Goal: Task Accomplishment & Management: Use online tool/utility

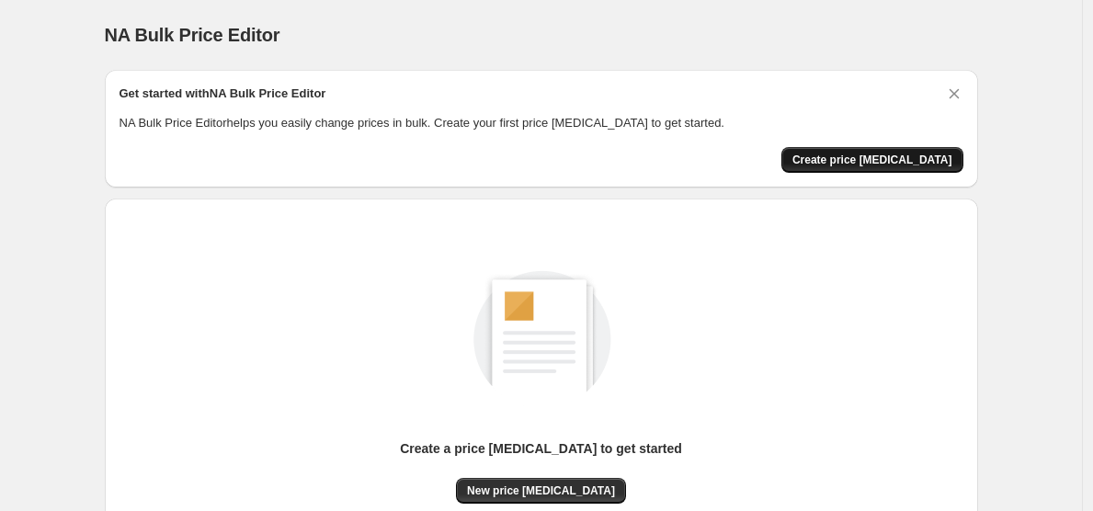
click at [860, 165] on span "Create price change job" at bounding box center [873, 160] width 160 height 15
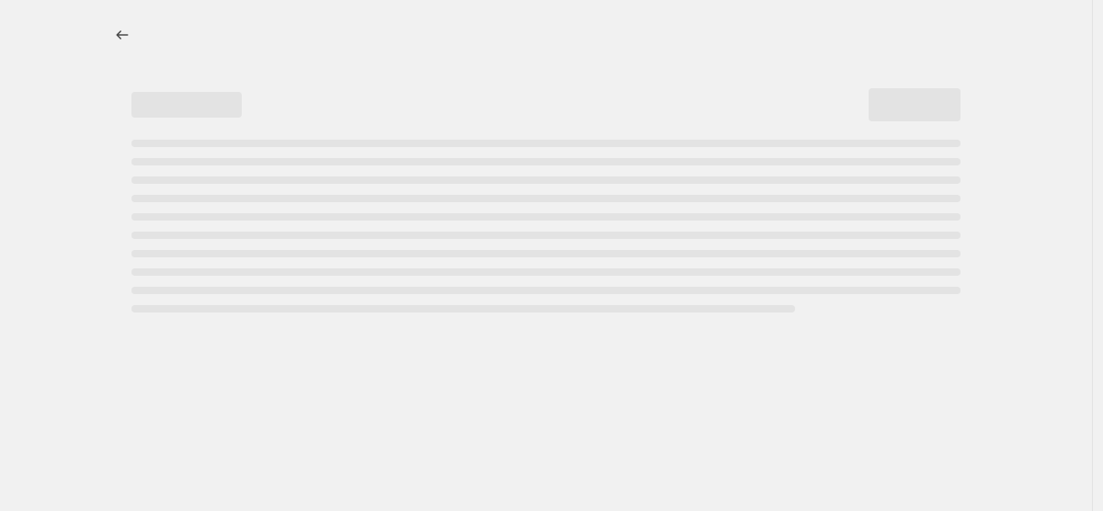
select select "percentage"
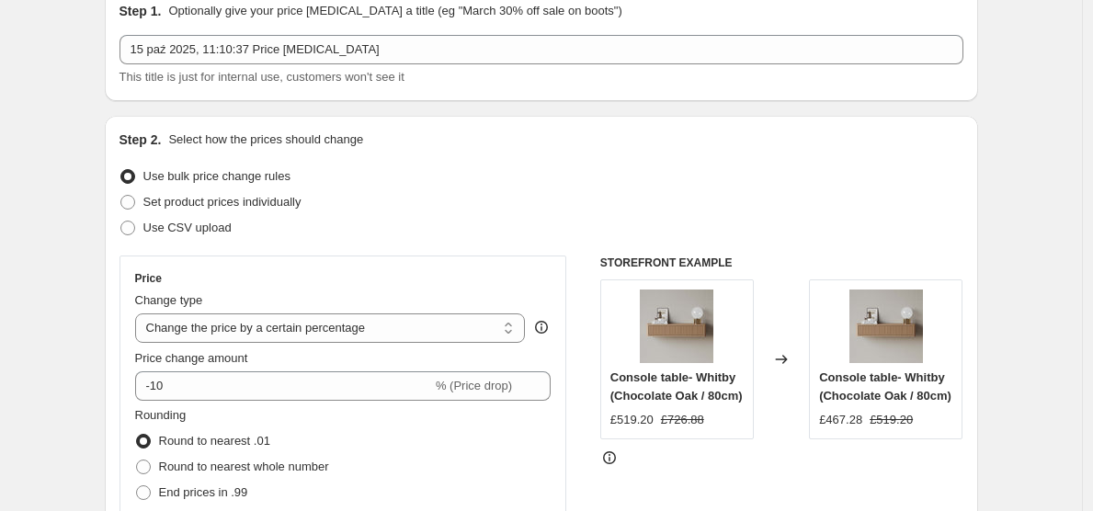
scroll to position [172, 0]
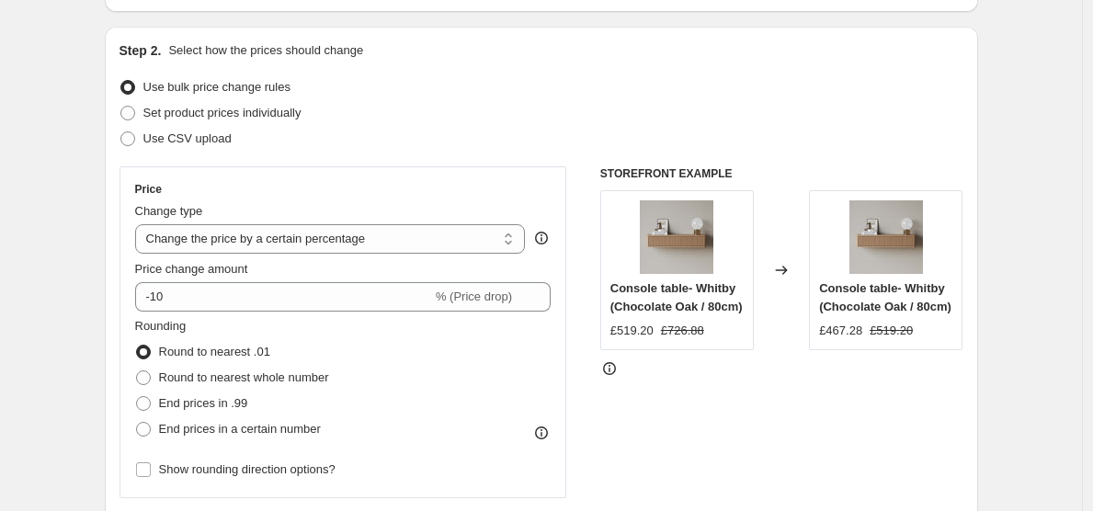
click at [298, 110] on span "Set product prices individually" at bounding box center [222, 113] width 158 height 14
click at [121, 107] on input "Set product prices individually" at bounding box center [120, 106] width 1 height 1
radio input "true"
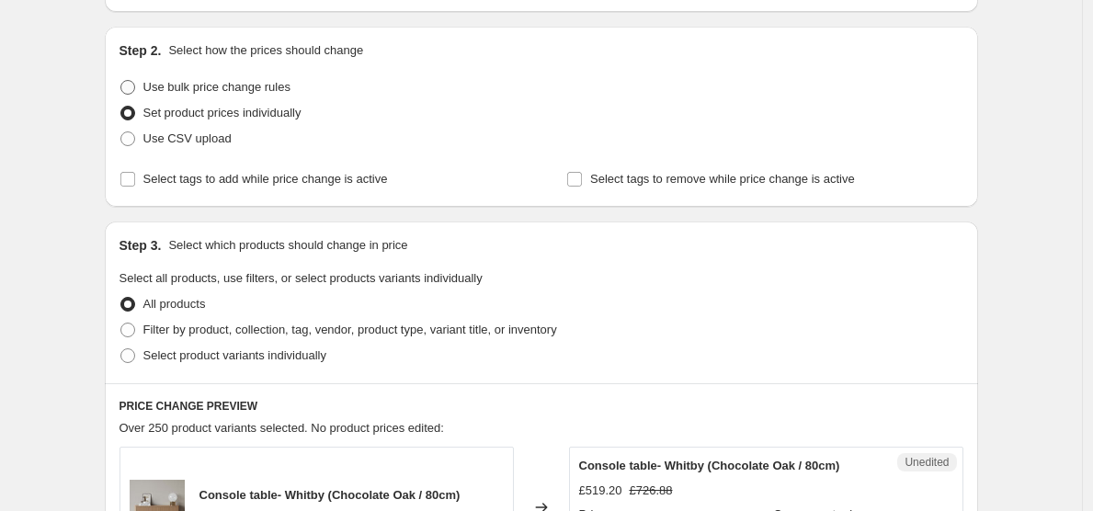
click at [263, 75] on label "Use bulk price change rules" at bounding box center [205, 87] width 171 height 26
click at [121, 80] on input "Use bulk price change rules" at bounding box center [120, 80] width 1 height 1
radio input "true"
select select "percentage"
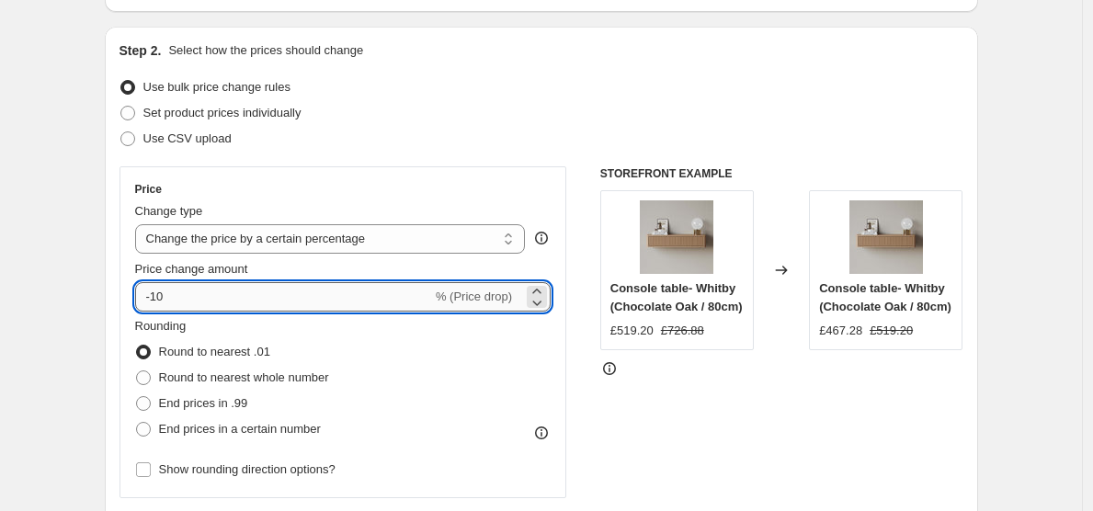
click at [283, 296] on input "-10" at bounding box center [283, 296] width 297 height 29
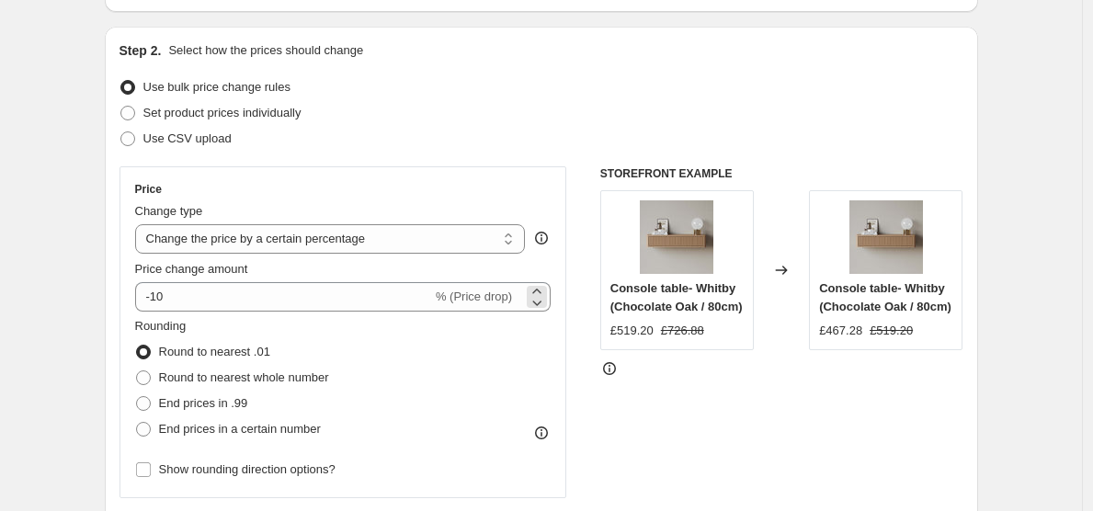
click at [470, 294] on span "% (Price drop)" at bounding box center [474, 297] width 76 height 14
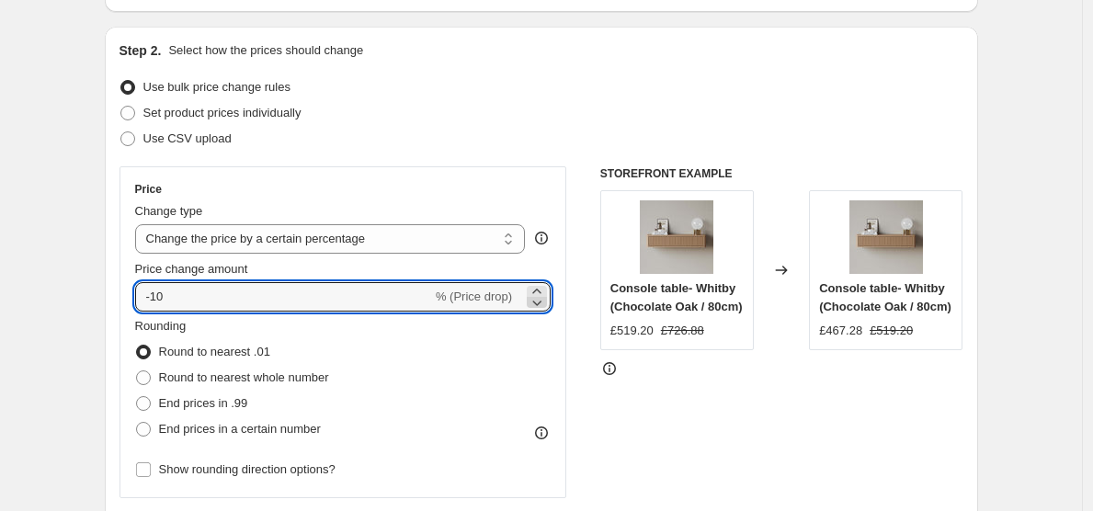
click at [546, 298] on icon at bounding box center [537, 302] width 18 height 18
click at [546, 294] on icon at bounding box center [537, 302] width 18 height 18
click at [544, 303] on icon at bounding box center [537, 302] width 18 height 18
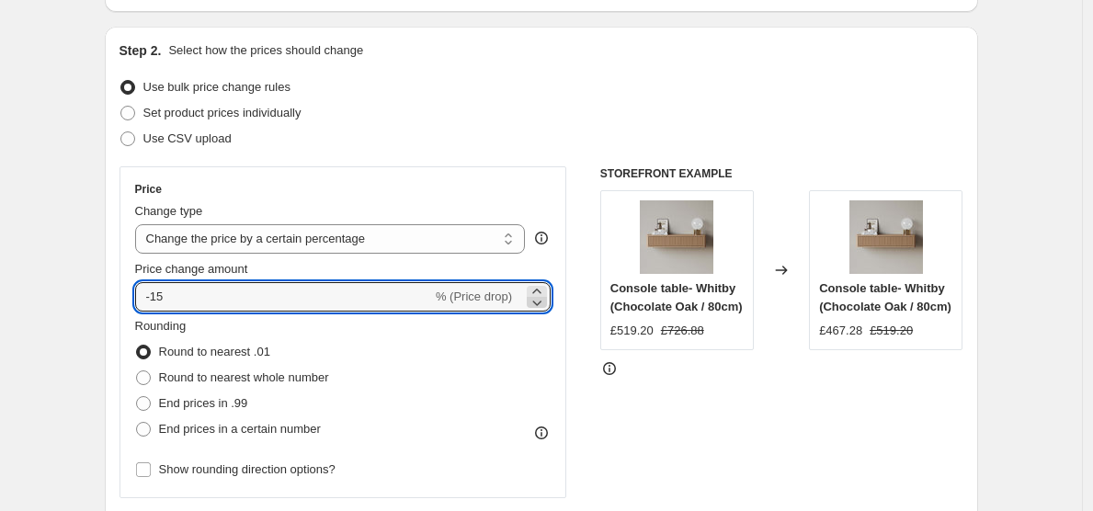
click at [544, 303] on icon at bounding box center [537, 302] width 18 height 18
click at [546, 298] on icon at bounding box center [537, 302] width 18 height 18
click at [546, 293] on icon at bounding box center [537, 302] width 18 height 18
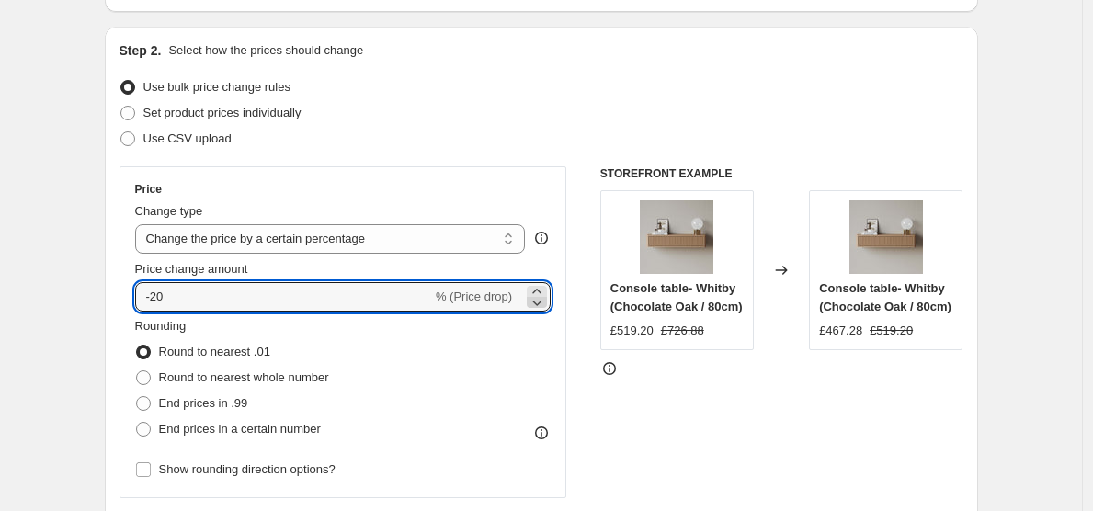
click at [546, 293] on icon at bounding box center [537, 302] width 18 height 18
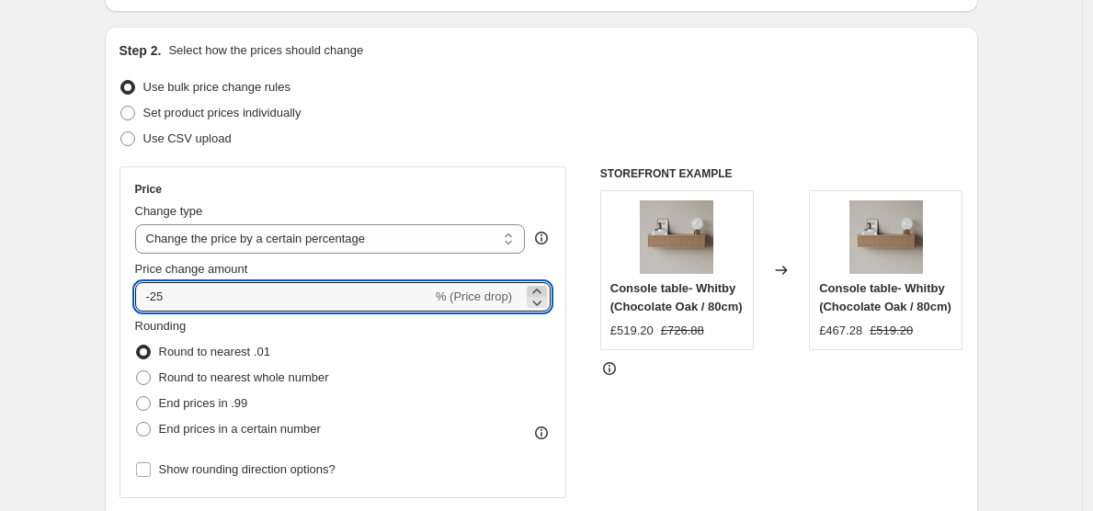
click at [545, 291] on icon at bounding box center [537, 291] width 18 height 18
click at [544, 304] on icon at bounding box center [537, 302] width 18 height 18
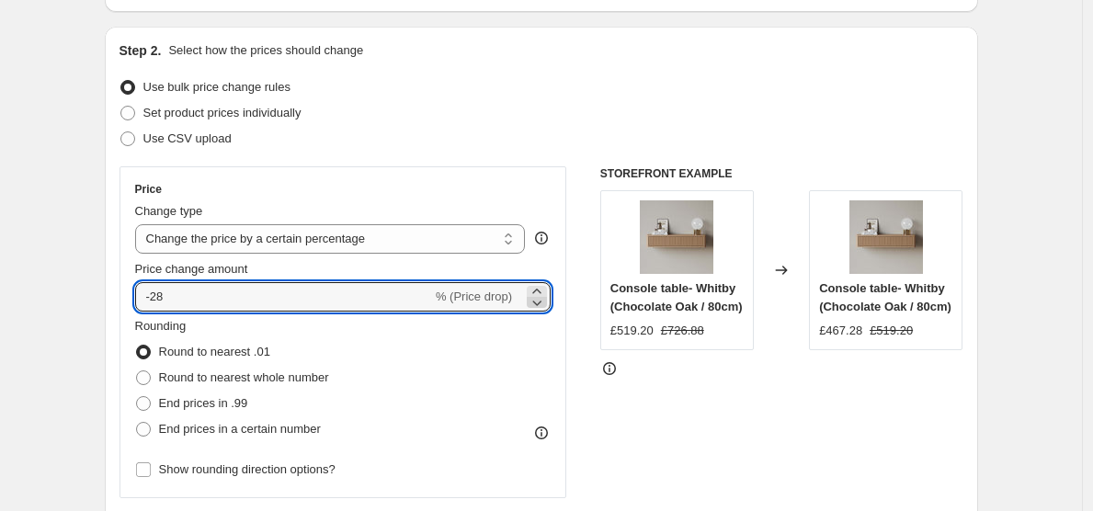
click at [546, 293] on icon at bounding box center [537, 302] width 18 height 18
type input "-29"
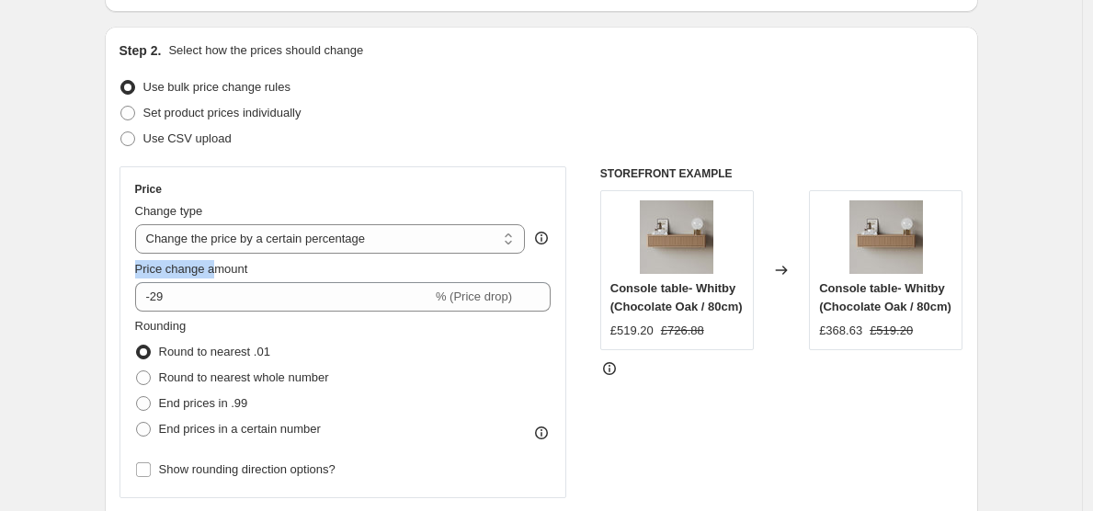
drag, startPoint x: 224, startPoint y: 275, endPoint x: 105, endPoint y: 280, distance: 119.6
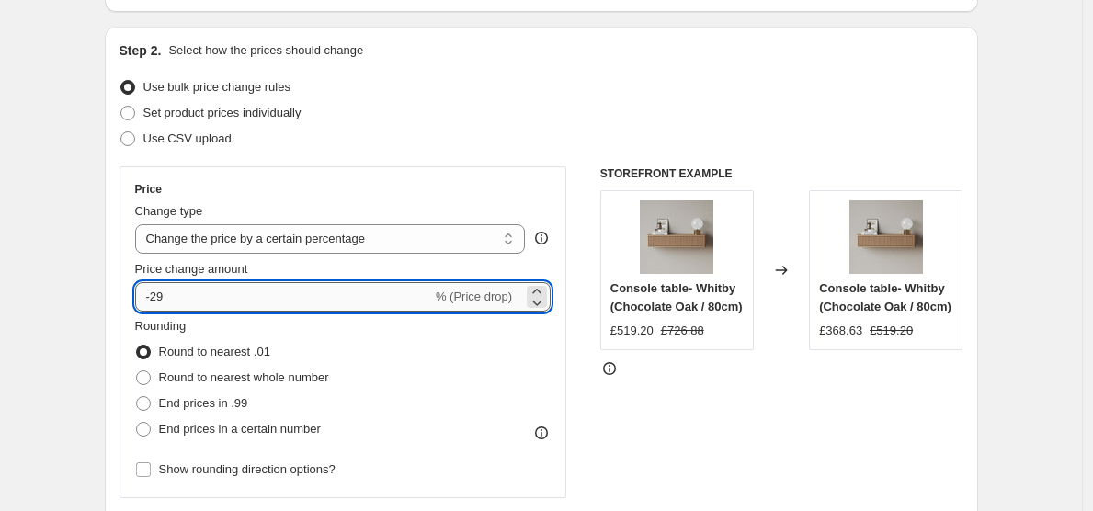
click at [218, 305] on input "-29" at bounding box center [283, 296] width 297 height 29
drag, startPoint x: 133, startPoint y: 298, endPoint x: 117, endPoint y: 297, distance: 16.6
click at [117, 297] on div "Step 2. Select how the prices should change Use bulk price change rules Set pro…" at bounding box center [542, 350] width 874 height 646
type input "15"
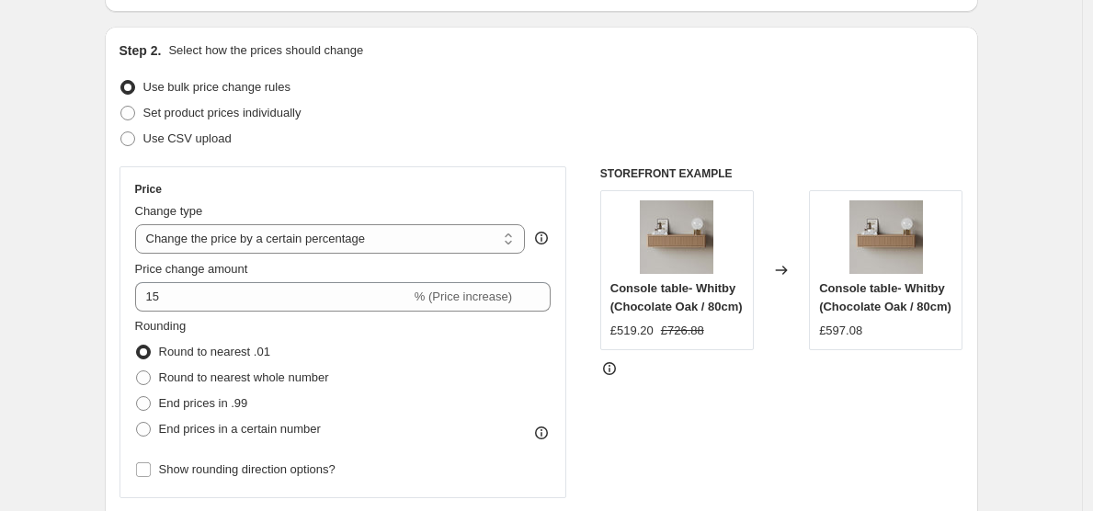
click at [726, 452] on div "STOREFRONT EXAMPLE Console table- Whitby (Chocolate Oak / 80cm) £519.20 £726.88…" at bounding box center [781, 391] width 363 height 451
click at [709, 449] on div "STOREFRONT EXAMPLE Console table- Whitby (Chocolate Oak / 80cm) £519.20 £726.88…" at bounding box center [781, 391] width 363 height 451
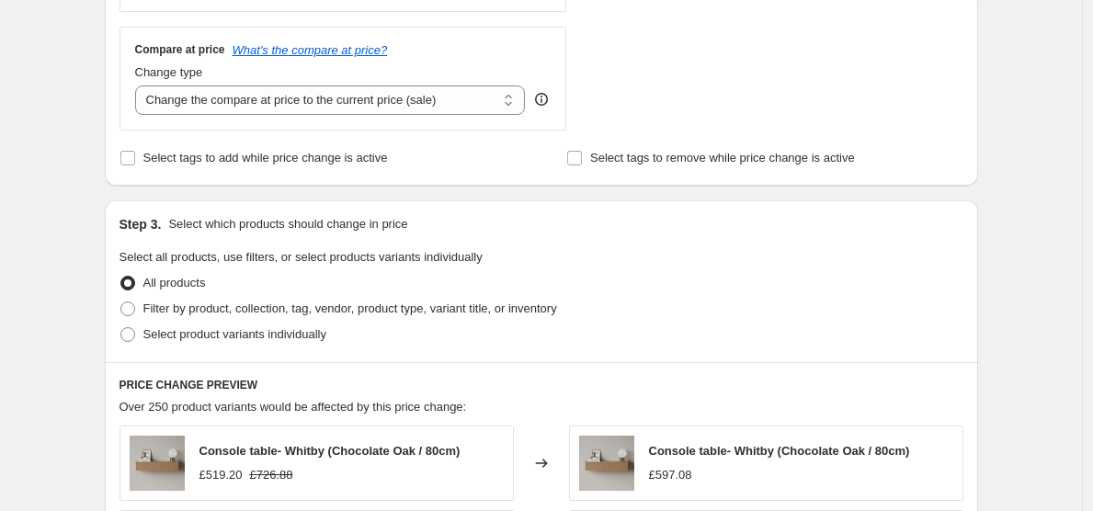
scroll to position [675, 0]
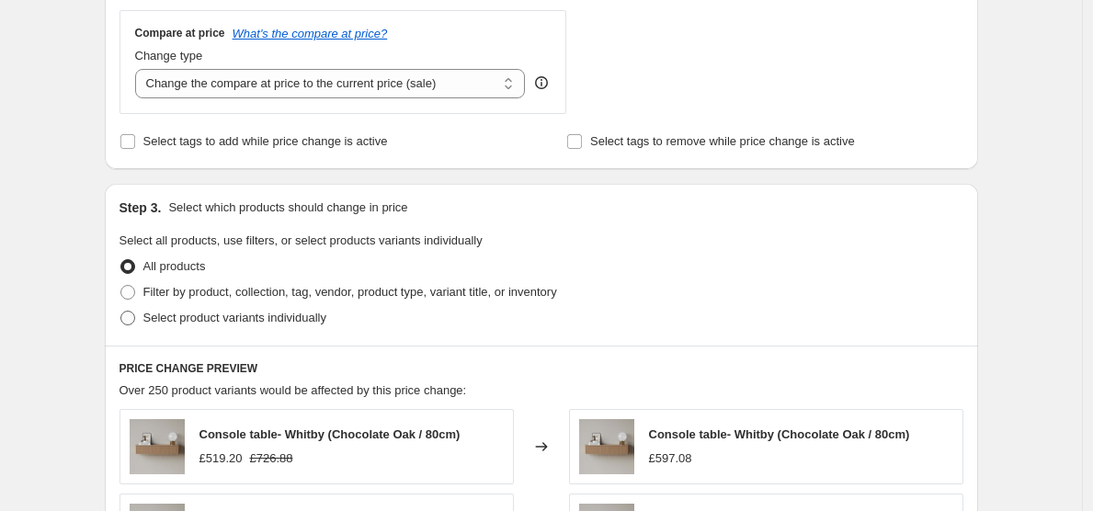
click at [270, 317] on span "Select product variants individually" at bounding box center [234, 318] width 183 height 14
click at [121, 312] on input "Select product variants individually" at bounding box center [120, 311] width 1 height 1
radio input "true"
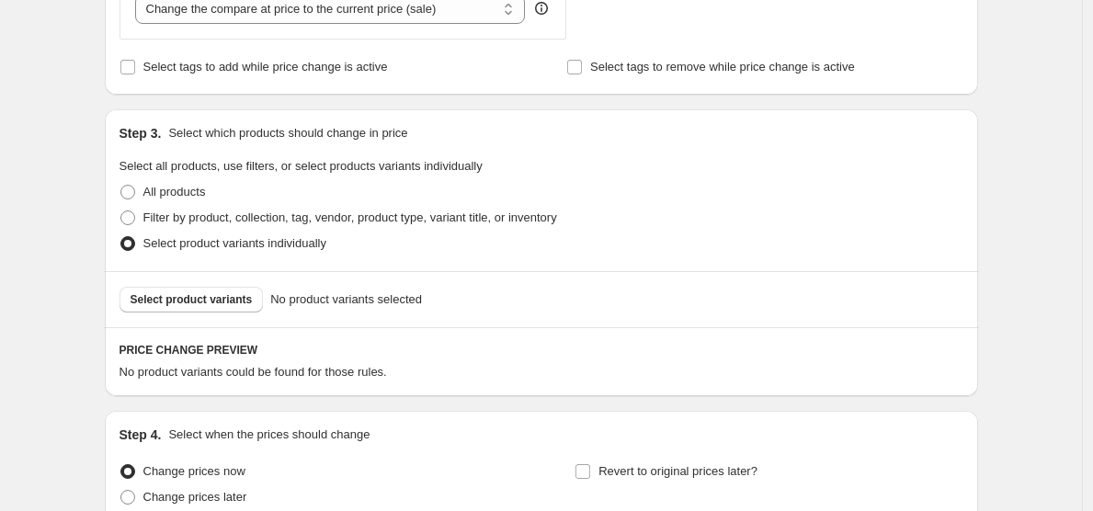
scroll to position [827, 0]
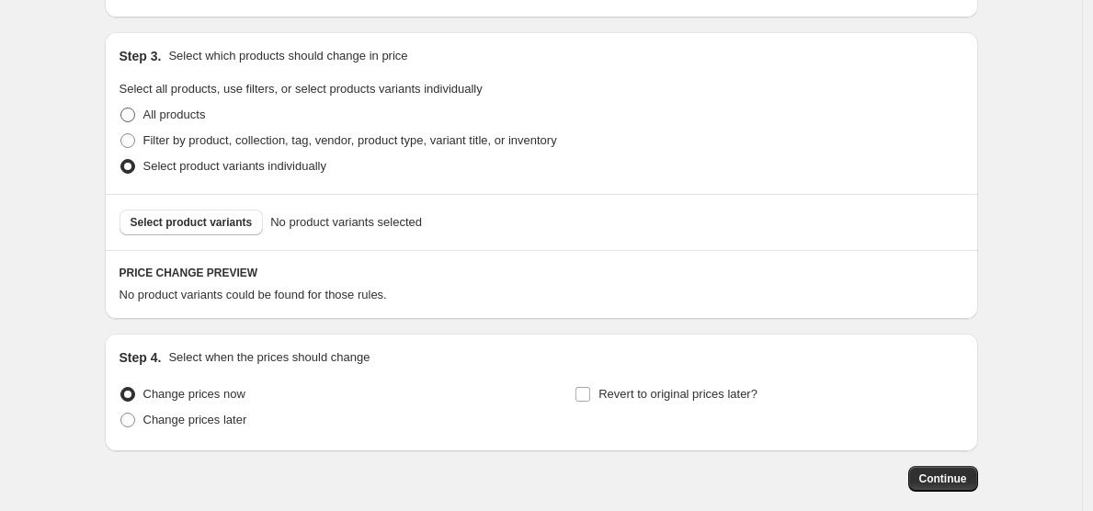
click at [177, 120] on span "All products" at bounding box center [174, 115] width 63 height 14
click at [121, 109] on input "All products" at bounding box center [120, 108] width 1 height 1
radio input "true"
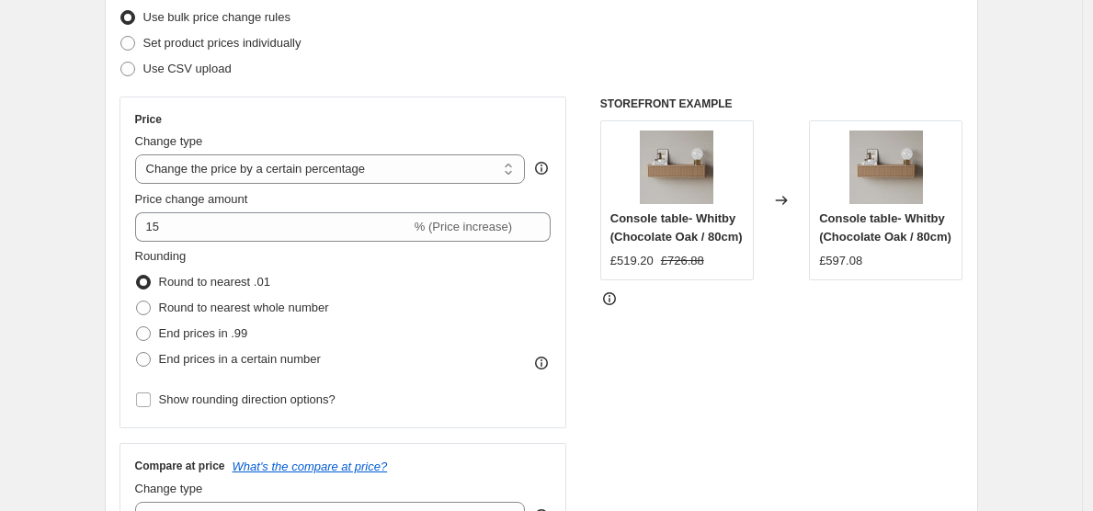
scroll to position [238, 0]
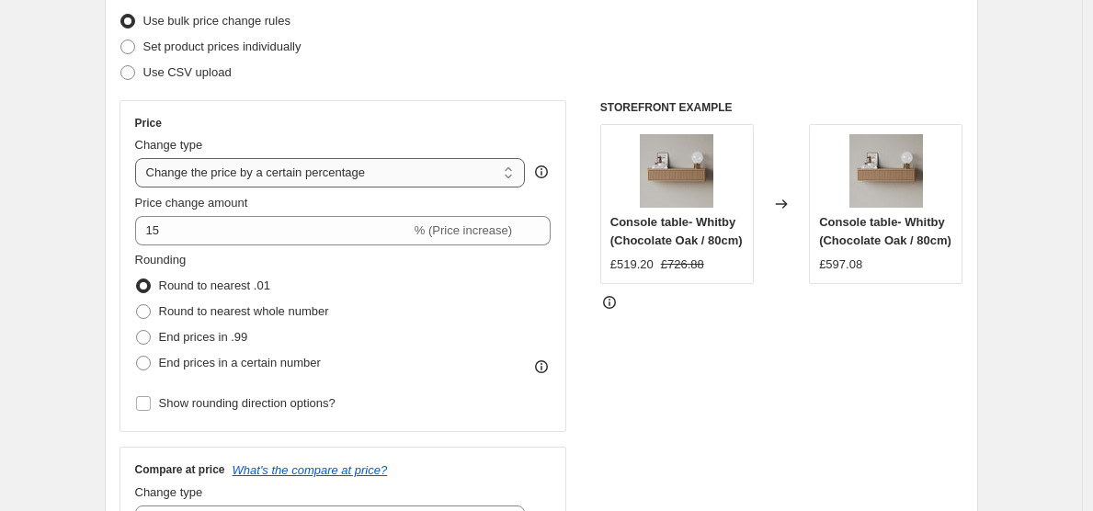
click at [432, 177] on select "Change the price to a certain amount Change the price by a certain amount Chang…" at bounding box center [330, 172] width 391 height 29
click at [658, 394] on div "STOREFRONT EXAMPLE Console table- Whitby (Chocolate Oak / 80cm) £519.20 £726.88…" at bounding box center [781, 325] width 363 height 451
click at [683, 369] on div "STOREFRONT EXAMPLE Console table- Whitby (Chocolate Oak / 80cm) £519.20 £726.88…" at bounding box center [781, 325] width 363 height 451
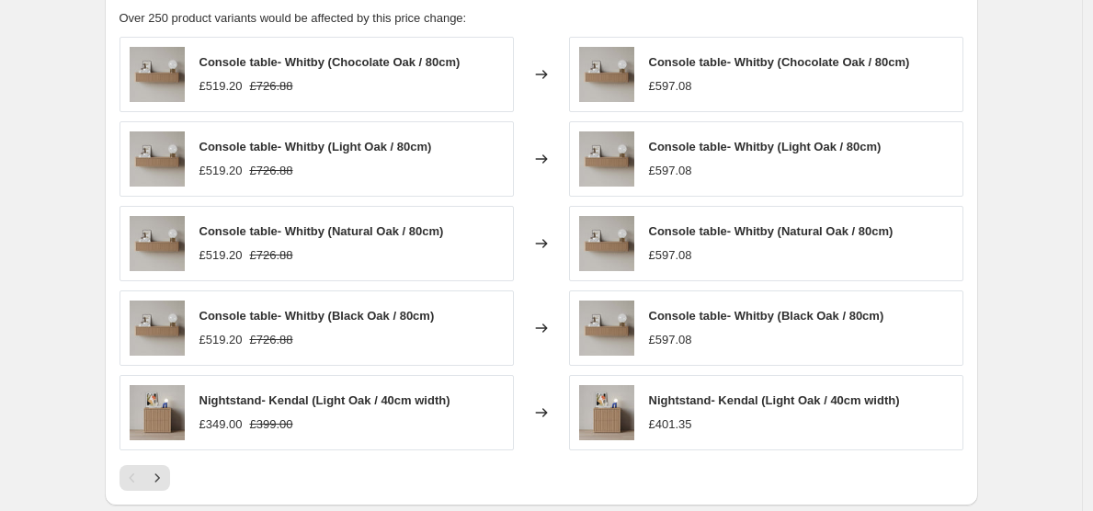
scroll to position [1051, 0]
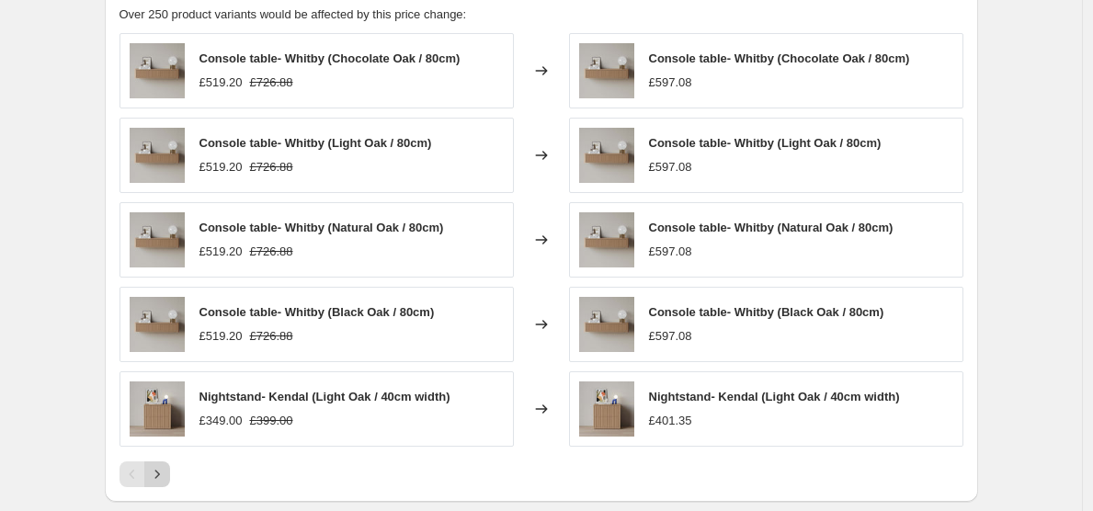
click at [159, 477] on icon "Next" at bounding box center [156, 474] width 5 height 8
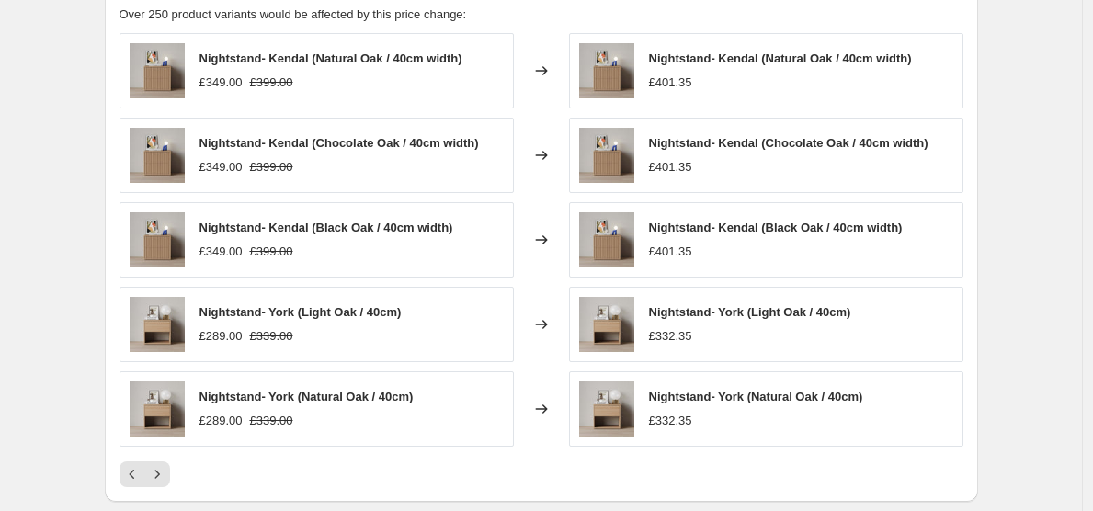
scroll to position [72, 0]
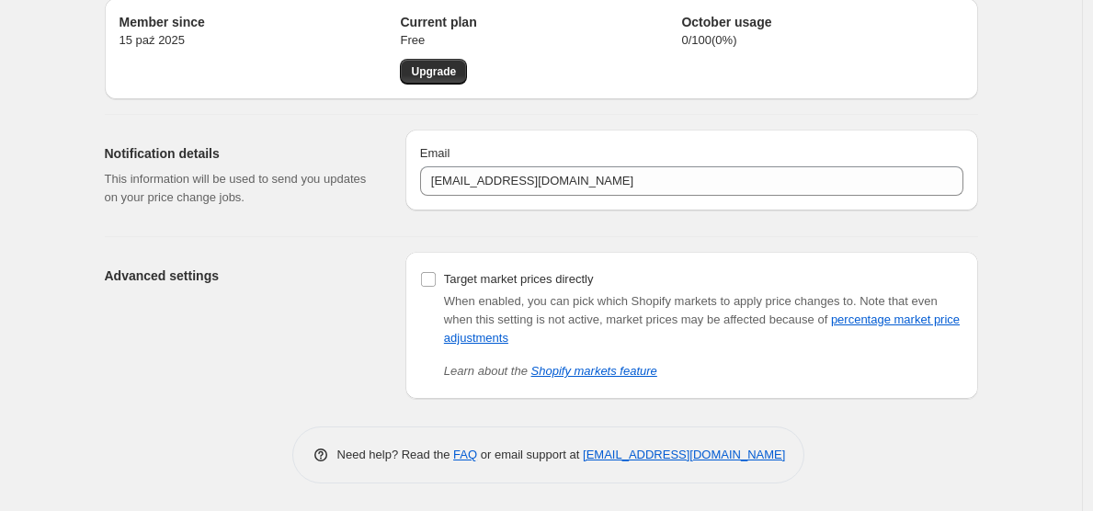
scroll to position [177, 0]
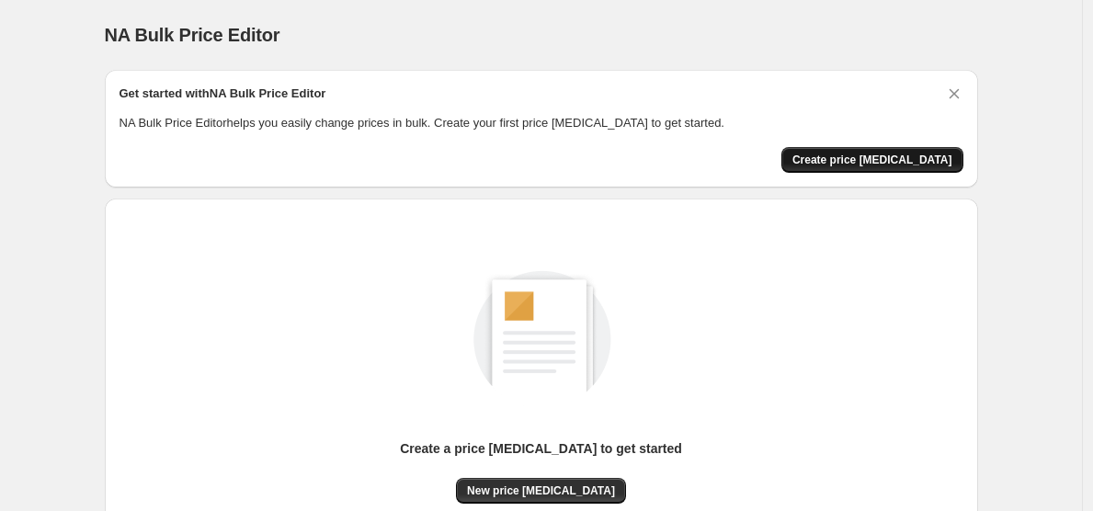
click at [888, 168] on button "Create price change job" at bounding box center [873, 160] width 182 height 26
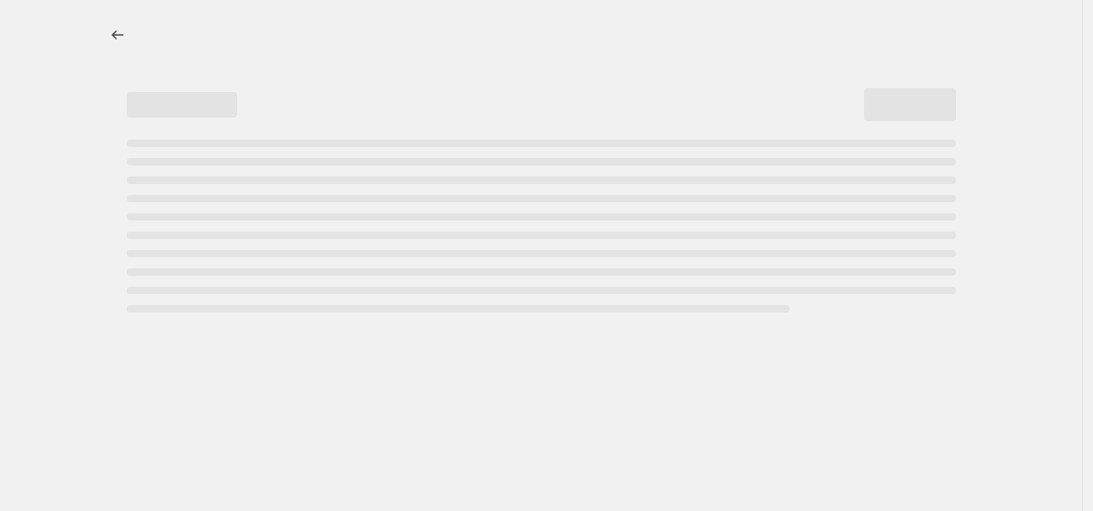
select select "percentage"
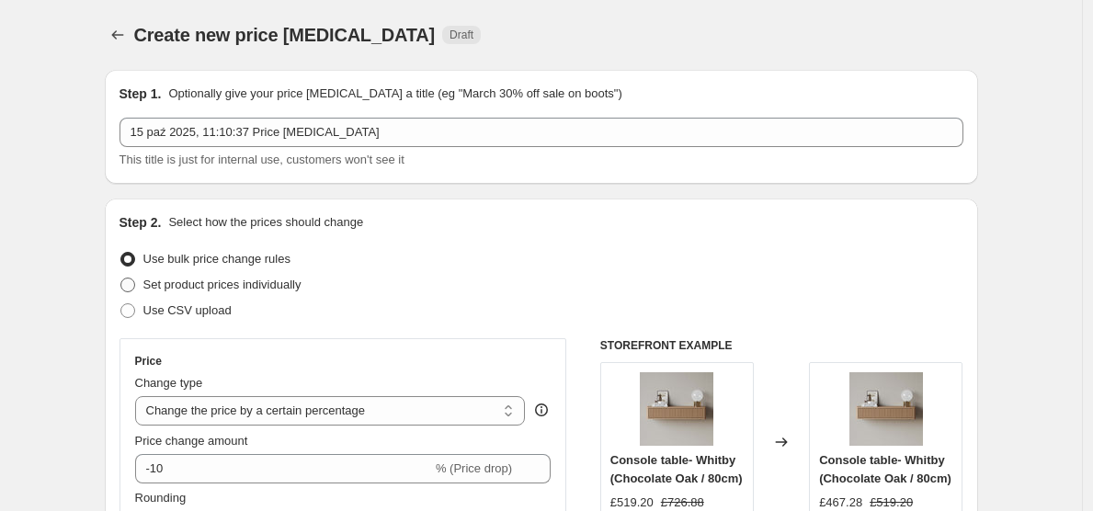
click at [264, 292] on span "Set product prices individually" at bounding box center [222, 285] width 158 height 18
click at [121, 279] on input "Set product prices individually" at bounding box center [120, 278] width 1 height 1
radio input "true"
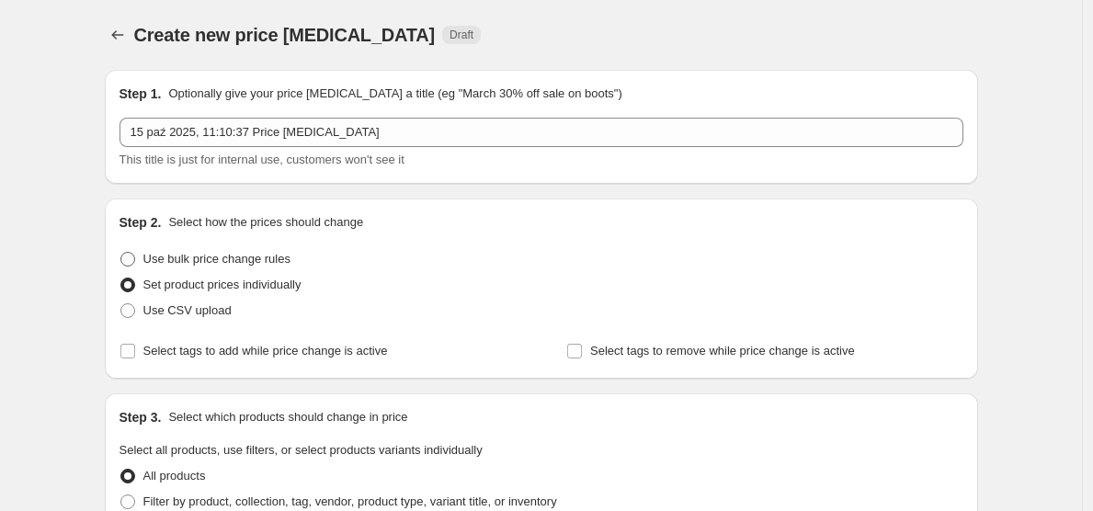
click at [269, 267] on span "Use bulk price change rules" at bounding box center [216, 259] width 147 height 18
click at [121, 253] on input "Use bulk price change rules" at bounding box center [120, 252] width 1 height 1
radio input "true"
select select "percentage"
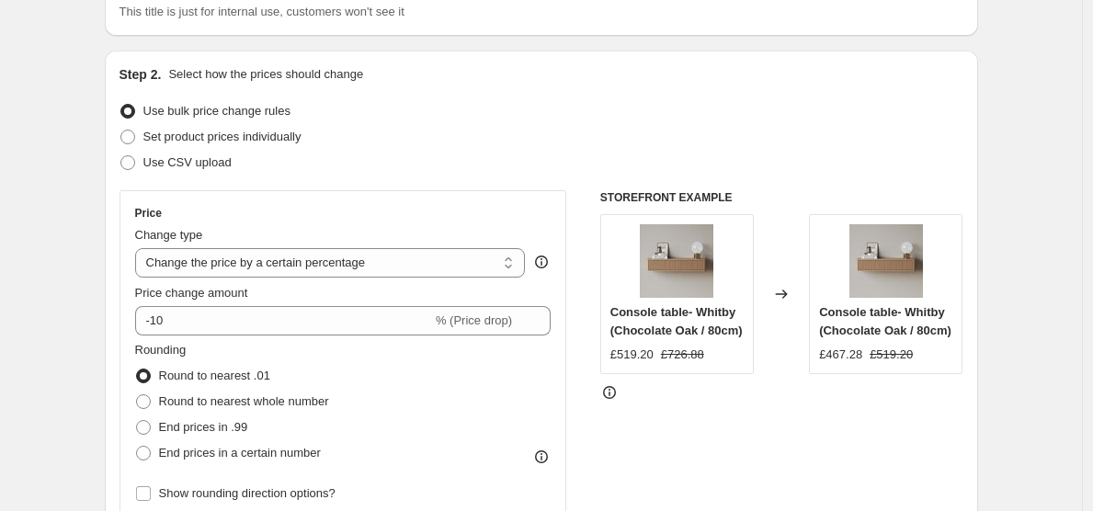
scroll to position [156, 0]
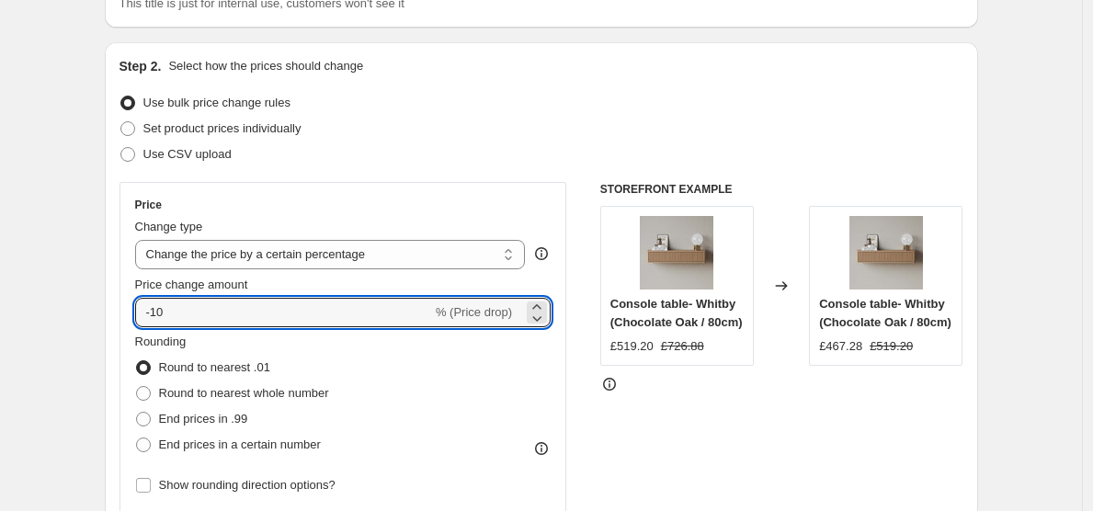
drag, startPoint x: 267, startPoint y: 322, endPoint x: 86, endPoint y: 313, distance: 181.4
type input "3"
type input "15"
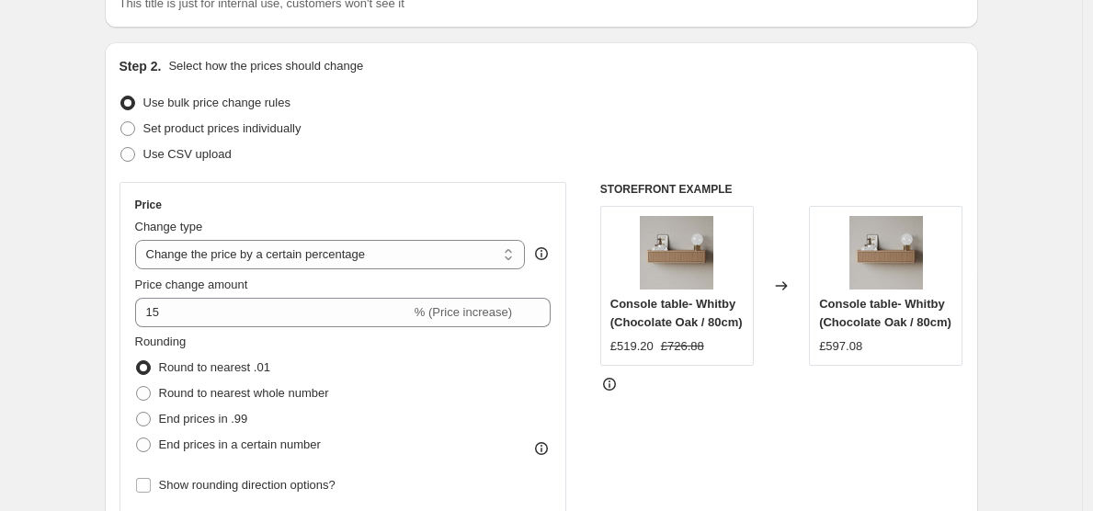
click at [495, 142] on div "Use CSV upload" at bounding box center [542, 155] width 844 height 26
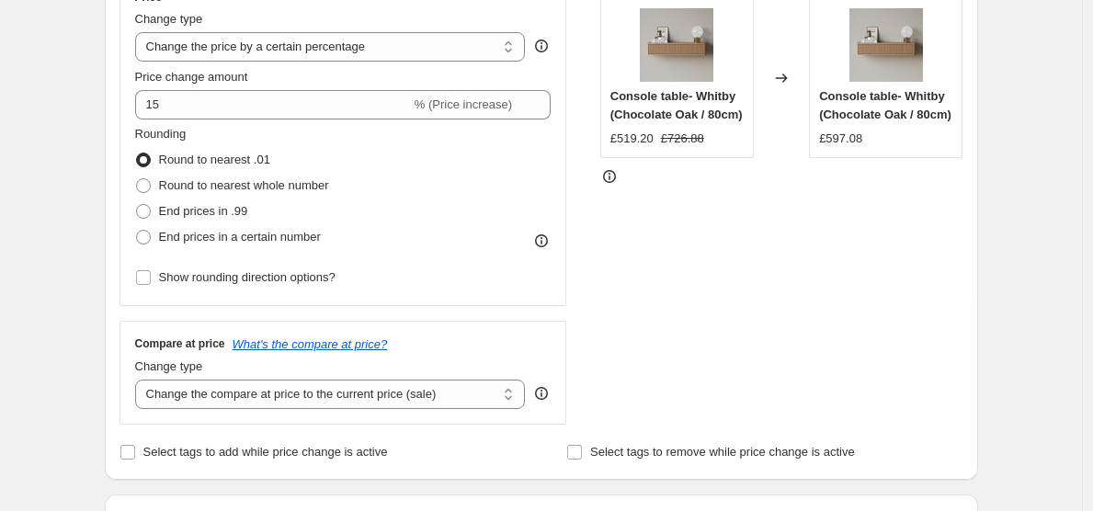
scroll to position [380, 0]
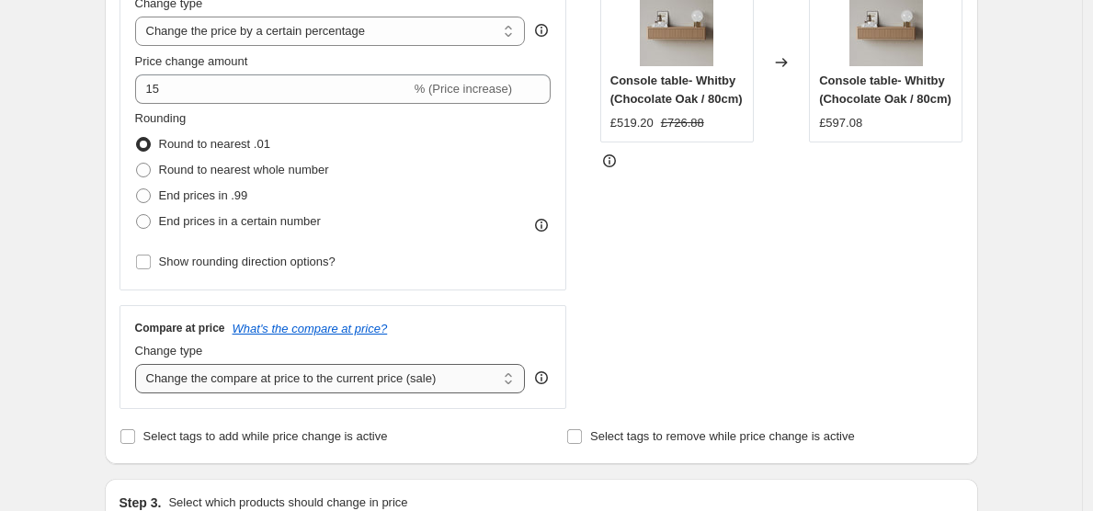
click at [451, 384] on select "Change the compare at price to the current price (sale) Change the compare at p…" at bounding box center [330, 378] width 391 height 29
click at [140, 364] on select "Change the compare at price to the current price (sale) Change the compare at p…" at bounding box center [330, 378] width 391 height 29
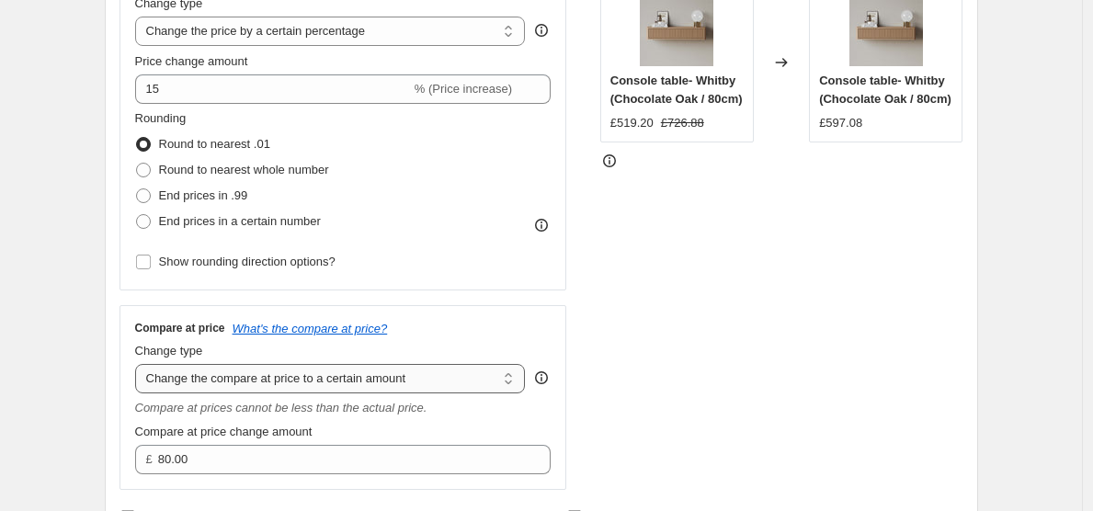
click at [455, 378] on select "Change the compare at price to the current price (sale) Change the compare at p…" at bounding box center [330, 378] width 391 height 29
select select "percentage"
click at [140, 364] on select "Change the compare at price to the current price (sale) Change the compare at p…" at bounding box center [330, 378] width 391 height 29
type input "-15"
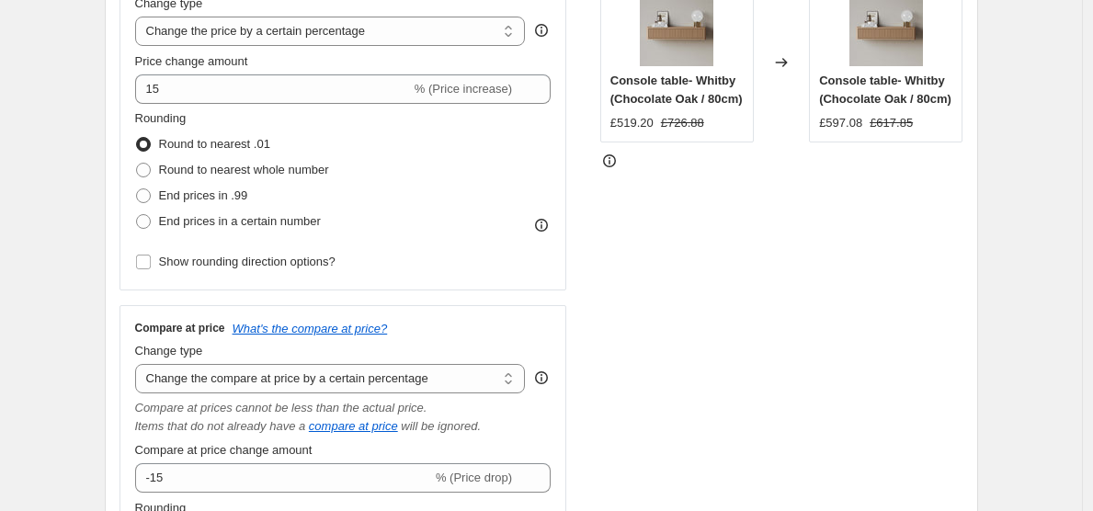
click at [683, 363] on div "STOREFRONT EXAMPLE Console table- Whitby (Chocolate Oak / 80cm) £519.20 £726.88…" at bounding box center [781, 320] width 363 height 722
click at [676, 328] on div "STOREFRONT EXAMPLE Console table- Whitby (Chocolate Oak / 80cm) £519.20 £726.88…" at bounding box center [781, 320] width 363 height 722
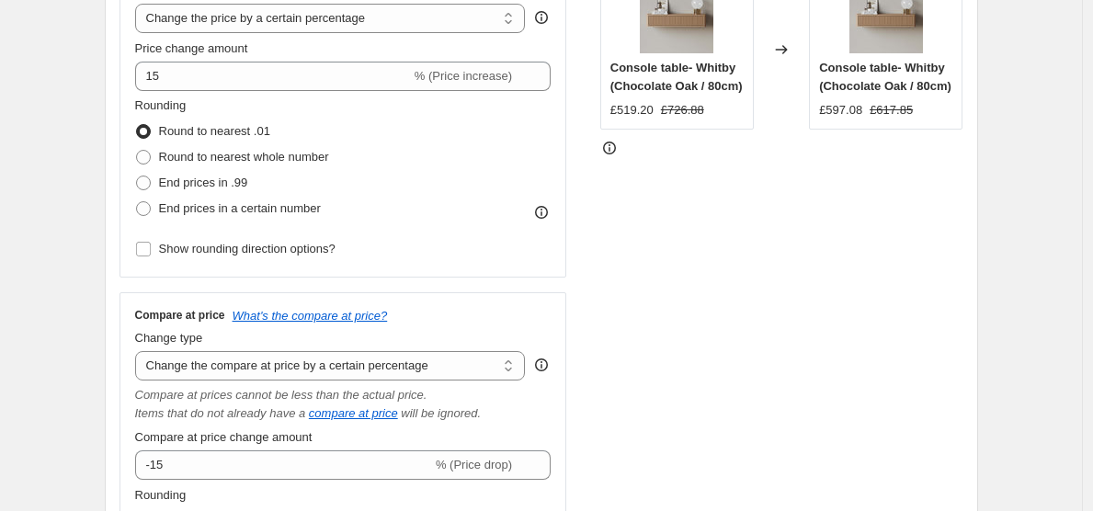
scroll to position [409, 0]
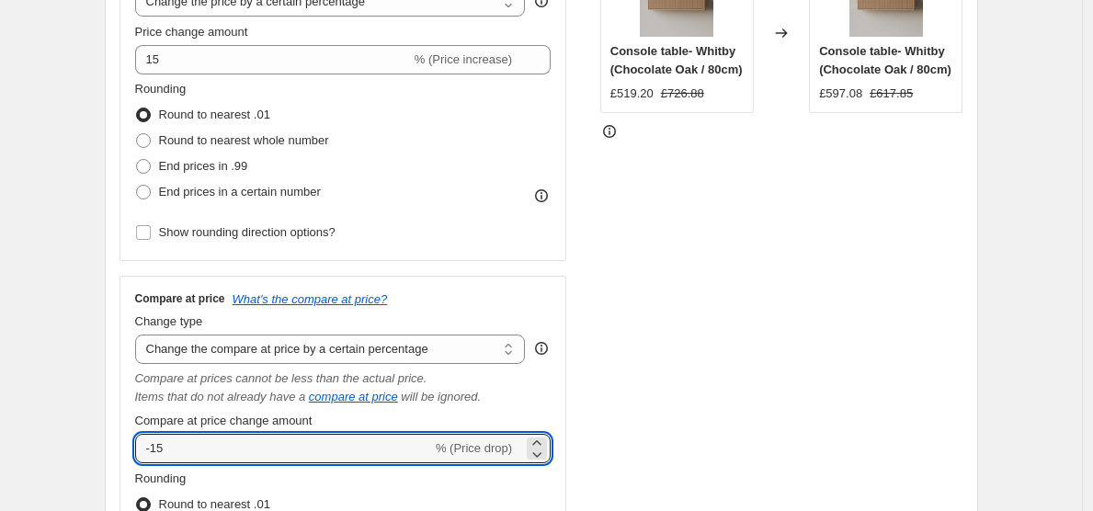
drag, startPoint x: 366, startPoint y: 443, endPoint x: 126, endPoint y: 426, distance: 240.6
click at [126, 426] on div "Compare at price What's the compare at price? Change type Change the compare at…" at bounding box center [344, 463] width 448 height 375
type input "15"
click at [722, 291] on div "STOREFRONT EXAMPLE Console table- Whitby (Chocolate Oak / 80cm) £519.20 £726.88…" at bounding box center [781, 290] width 363 height 722
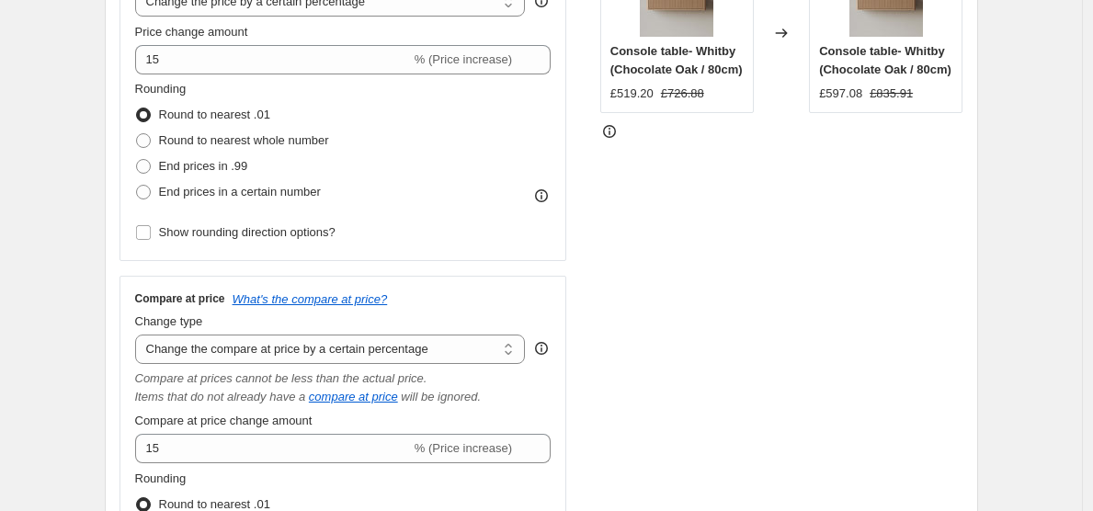
click at [714, 297] on div "STOREFRONT EXAMPLE Console table- Whitby (Chocolate Oak / 80cm) £519.20 £726.88…" at bounding box center [781, 290] width 363 height 722
click at [705, 302] on div "STOREFRONT EXAMPLE Console table- Whitby (Chocolate Oak / 80cm) £519.20 £726.88…" at bounding box center [781, 290] width 363 height 722
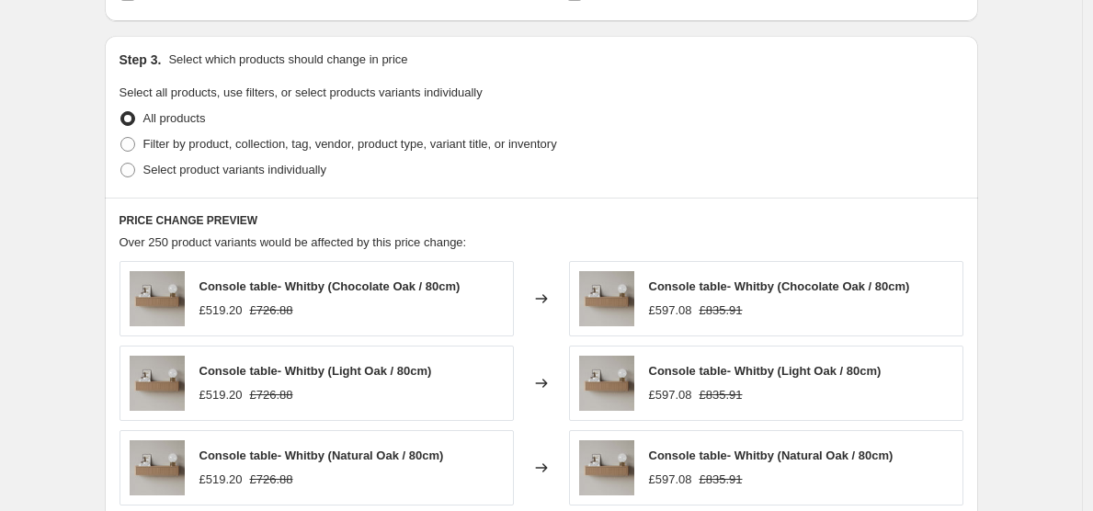
scroll to position [1124, 0]
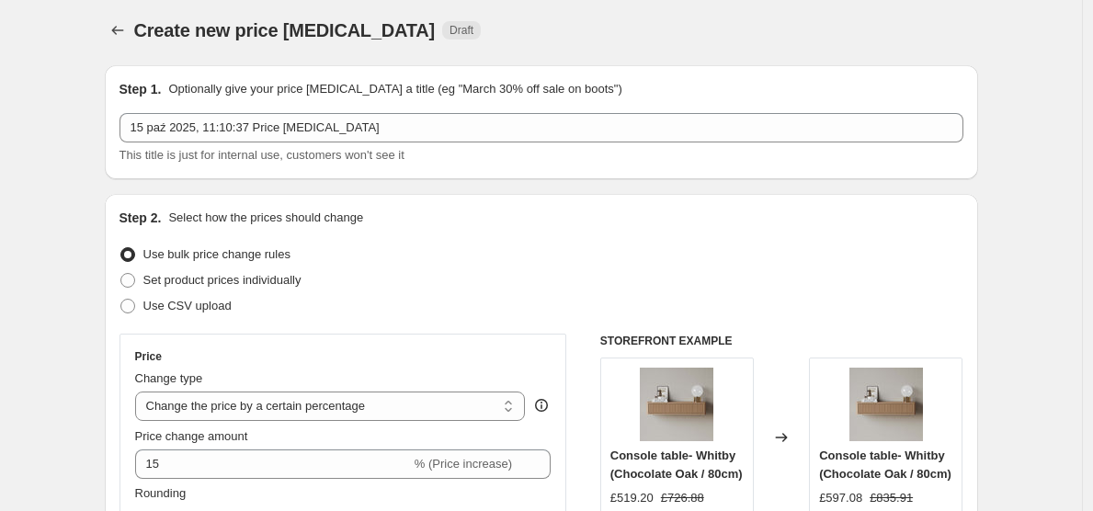
scroll to position [593, 0]
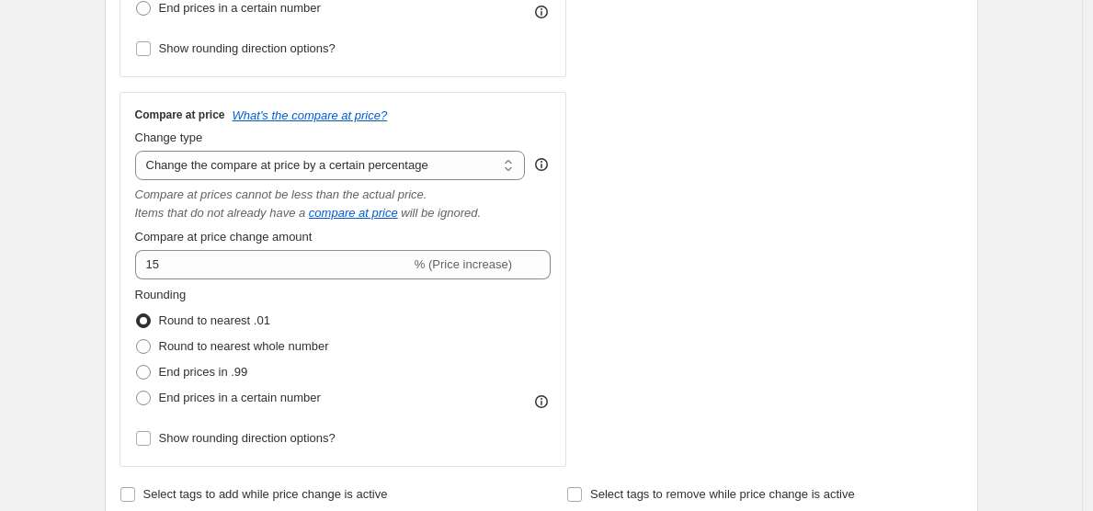
click at [874, 264] on div "STOREFRONT EXAMPLE Console table- Whitby (Chocolate Oak / 80cm) £519.20 £726.88…" at bounding box center [781, 106] width 363 height 722
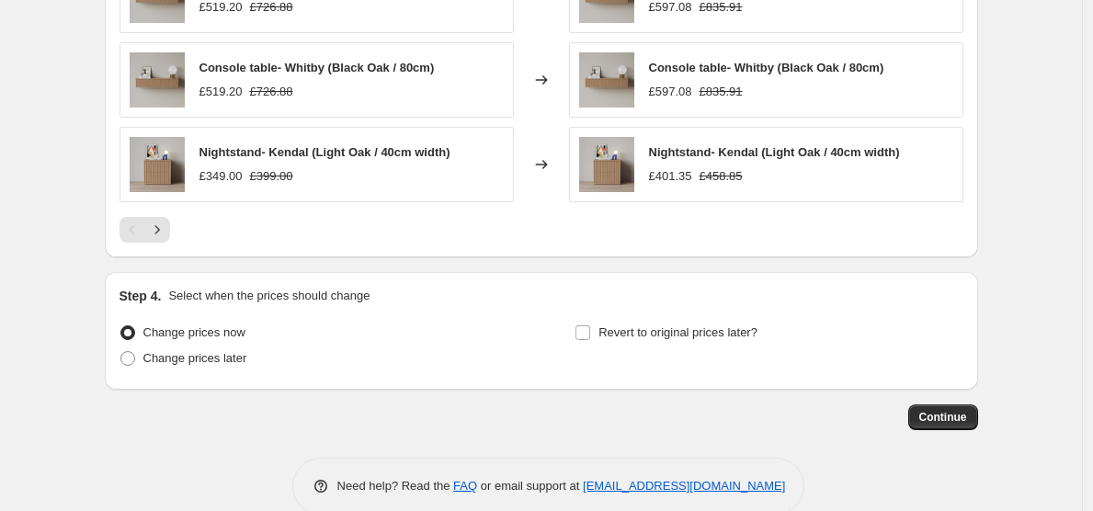
scroll to position [1598, 0]
